Goal: Find specific page/section: Find specific page/section

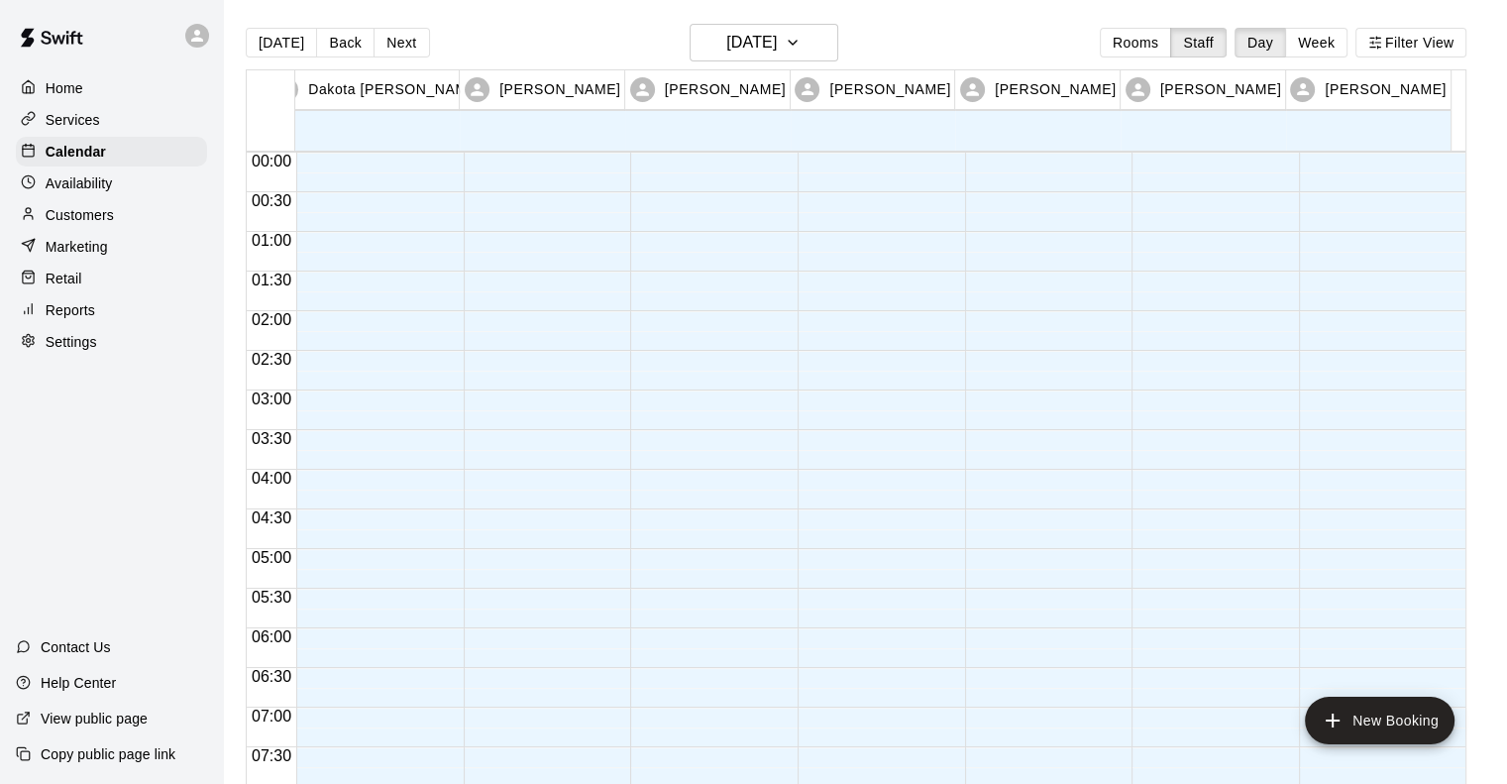
scroll to position [1114, 0]
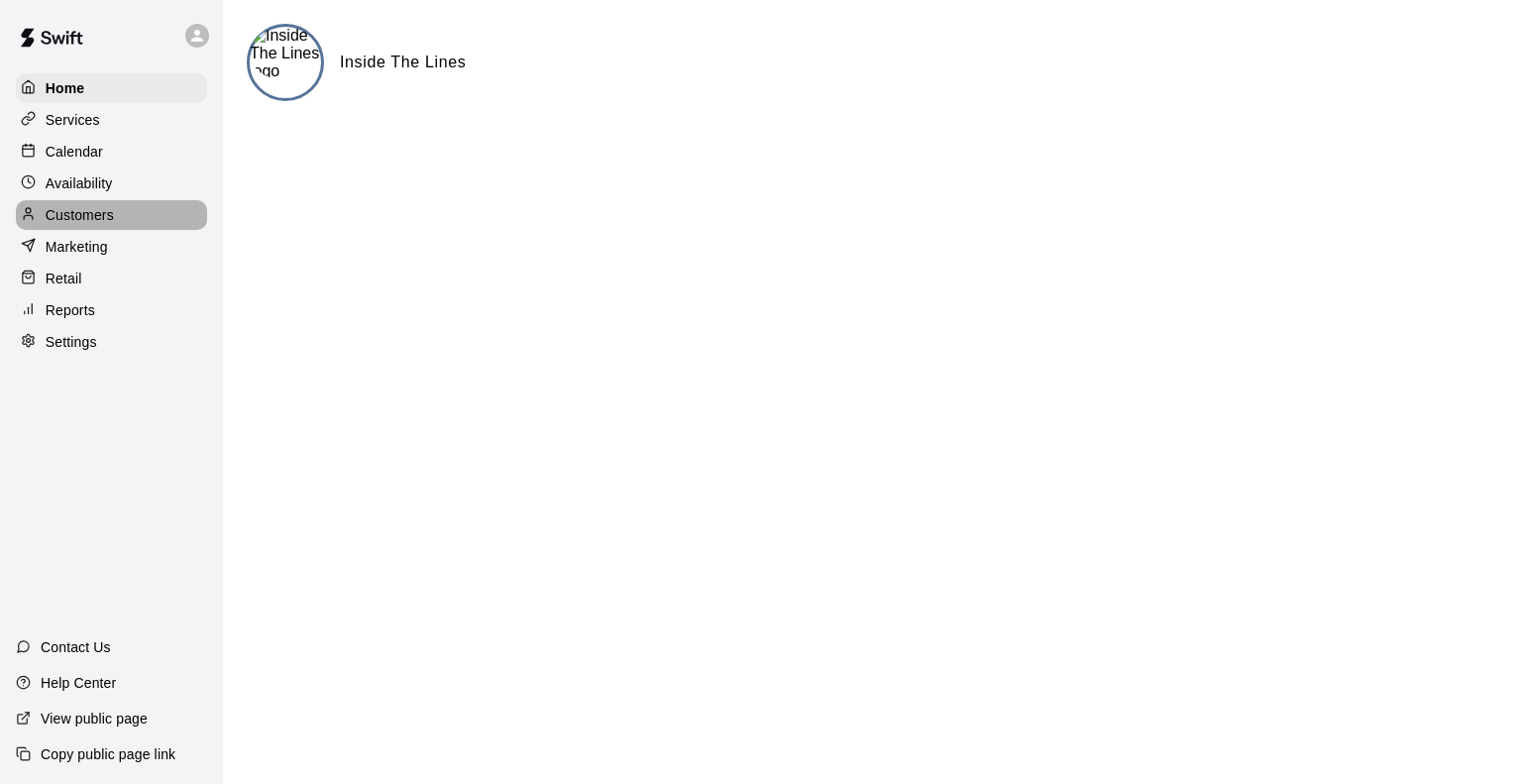
click at [77, 217] on p "Customers" at bounding box center [80, 215] width 68 height 20
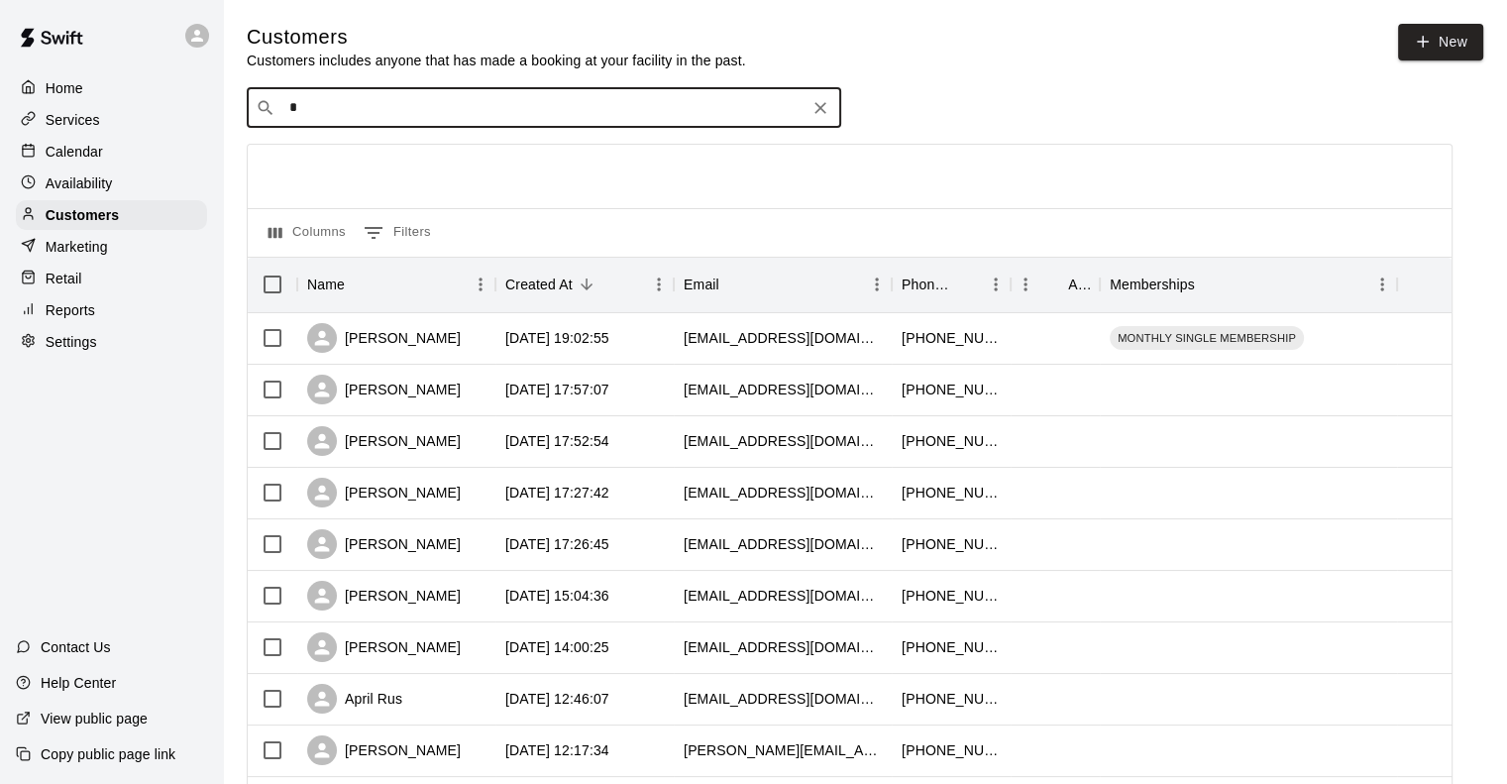
click at [356, 102] on input "*" at bounding box center [542, 108] width 519 height 20
type input "*"
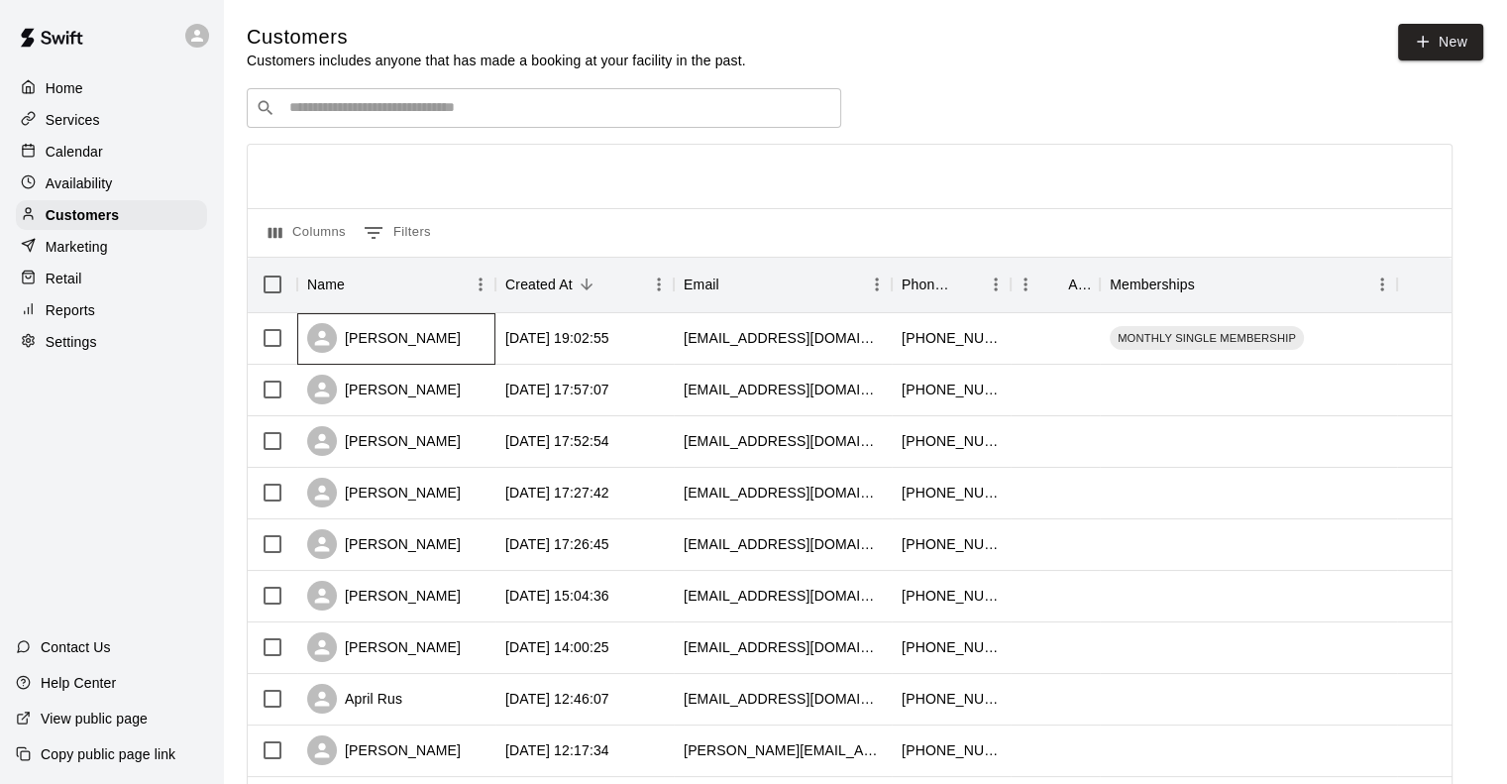
click at [408, 333] on div "[PERSON_NAME]" at bounding box center [384, 338] width 154 height 30
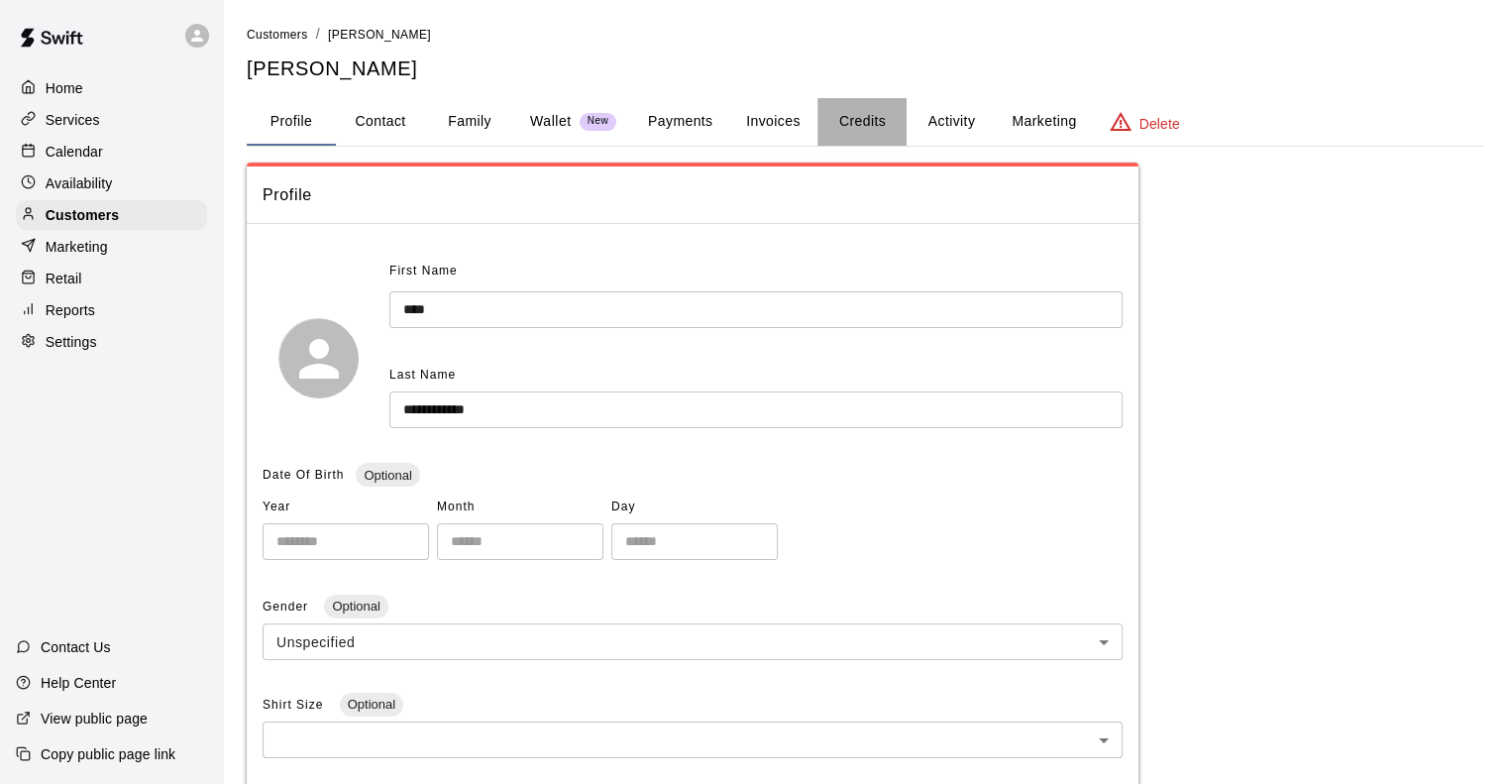
click at [856, 120] on button "Credits" at bounding box center [861, 122] width 89 height 48
